Goal: Task Accomplishment & Management: Manage account settings

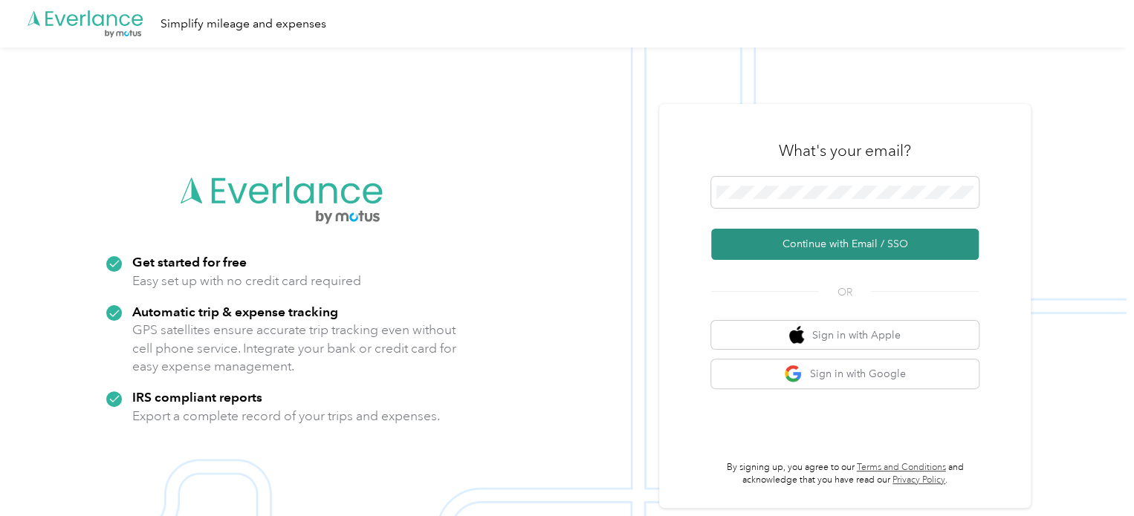
click at [791, 252] on button "Continue with Email / SSO" at bounding box center [845, 244] width 268 height 31
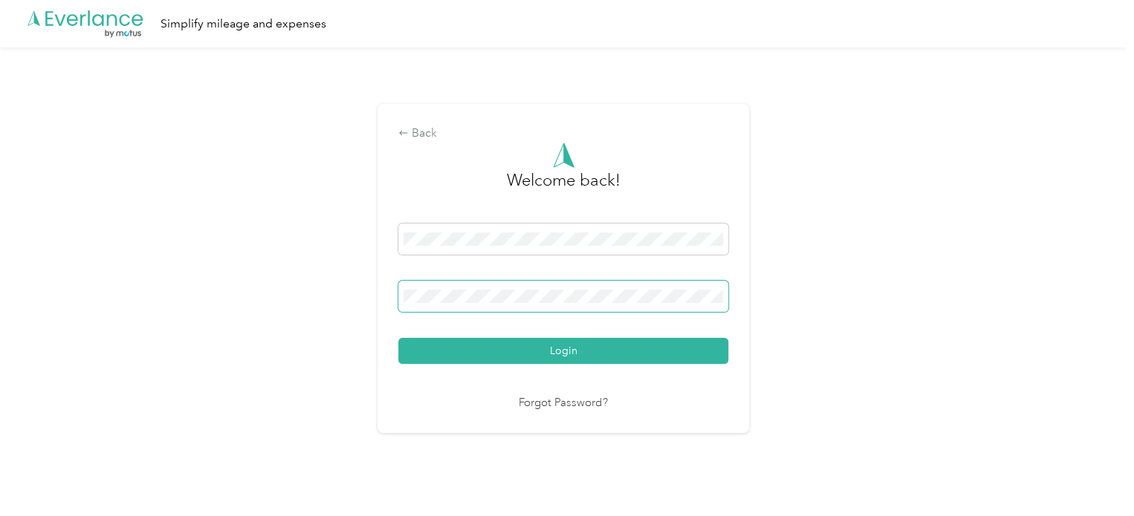
click at [398, 338] on button "Login" at bounding box center [563, 351] width 330 height 26
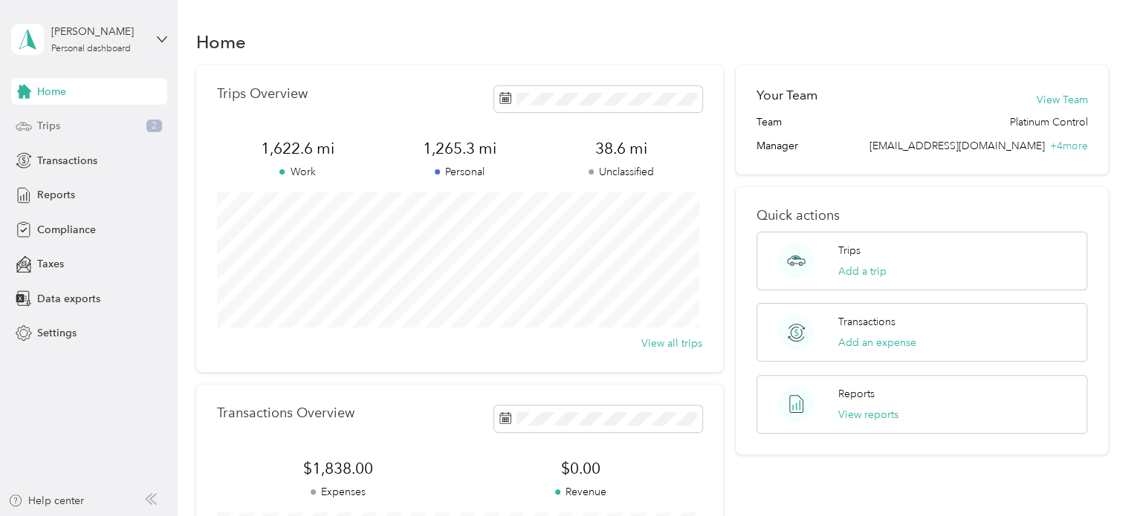
click at [82, 123] on div "Trips 2" at bounding box center [89, 126] width 156 height 27
